Goal: Information Seeking & Learning: Learn about a topic

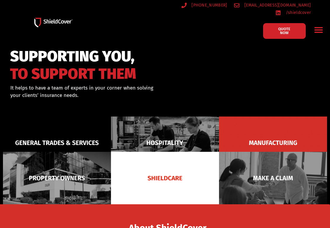
scroll to position [199, 0]
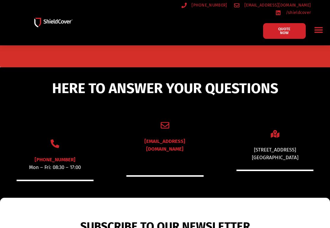
click at [168, 150] on div "[EMAIL_ADDRESS][DOMAIN_NAME]" at bounding box center [165, 148] width 77 height 23
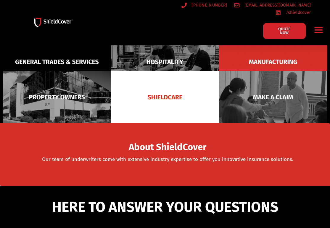
scroll to position [0, 0]
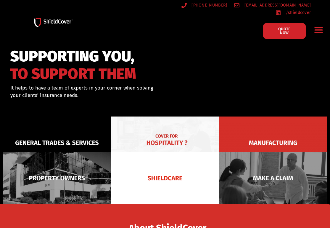
click at [177, 135] on img at bounding box center [165, 142] width 108 height 52
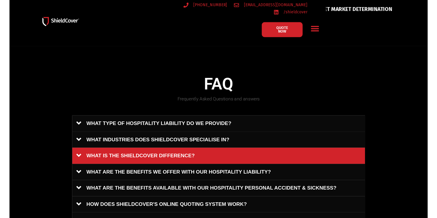
scroll to position [326, 0]
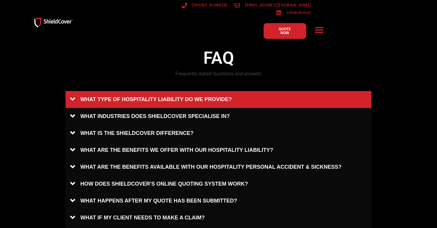
click at [93, 95] on link "WHAT TYPE OF HOSPITALITY LIABILITY DO WE PROVIDE?" at bounding box center [218, 99] width 306 height 17
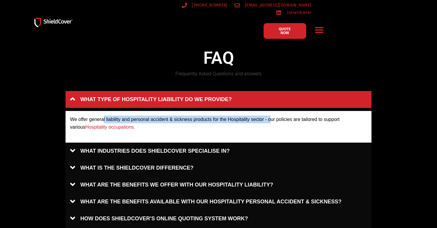
drag, startPoint x: 104, startPoint y: 119, endPoint x: 270, endPoint y: 113, distance: 166.6
click at [270, 113] on div "We offer general liability and personal accident & sickness products for the Ho…" at bounding box center [218, 127] width 306 height 32
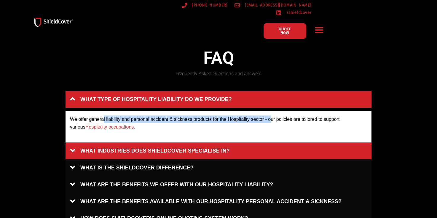
click at [214, 153] on link "WHAT INDUSTRIES DOES SHIELDCOVER SPECIALISE IN?" at bounding box center [218, 151] width 306 height 17
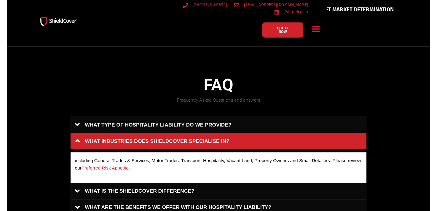
scroll to position [267, 0]
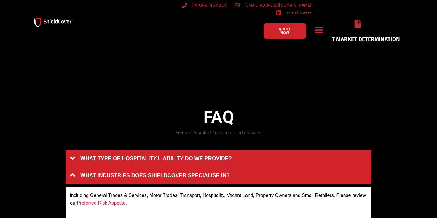
click at [167, 158] on link "WHAT TYPE OF HOSPITALITY LIABILITY DO WE PROVIDE?" at bounding box center [218, 158] width 306 height 17
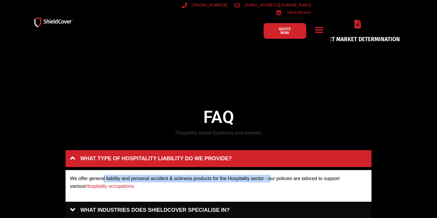
click at [90, 185] on link "Hospitality occupations." at bounding box center [110, 186] width 50 height 5
